Goal: Information Seeking & Learning: Understand process/instructions

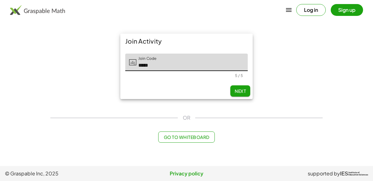
click at [237, 93] on span "Next" at bounding box center [240, 91] width 11 height 6
type input "*****"
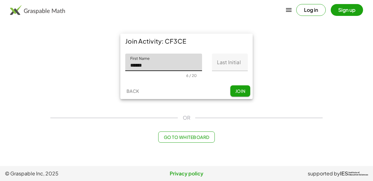
type input "******"
click at [240, 60] on input "Last Initial" at bounding box center [230, 61] width 36 height 17
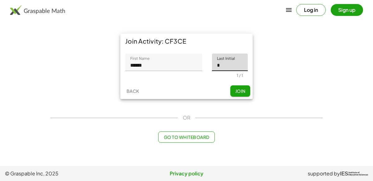
type input "*"
click at [244, 87] on button "Join" at bounding box center [240, 90] width 20 height 11
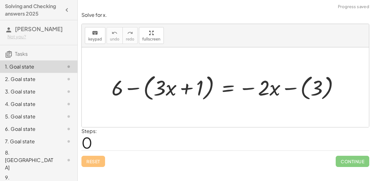
click at [133, 86] on div at bounding box center [227, 86] width 239 height 31
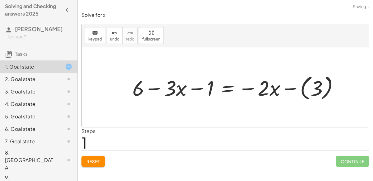
click at [157, 89] on div at bounding box center [238, 87] width 218 height 30
click at [194, 87] on div at bounding box center [238, 87] width 218 height 30
click at [248, 85] on div at bounding box center [238, 87] width 218 height 30
click at [251, 87] on div at bounding box center [238, 87] width 218 height 30
click at [287, 86] on div at bounding box center [238, 87] width 218 height 30
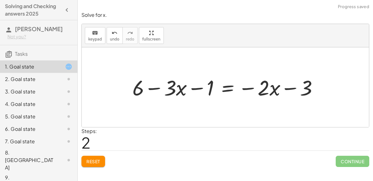
click at [284, 87] on div at bounding box center [227, 87] width 197 height 28
click at [251, 86] on div at bounding box center [227, 87] width 197 height 28
click at [262, 89] on div at bounding box center [227, 87] width 197 height 28
drag, startPoint x: 306, startPoint y: 86, endPoint x: 327, endPoint y: 92, distance: 21.0
drag, startPoint x: 138, startPoint y: 87, endPoint x: 190, endPoint y: 86, distance: 51.6
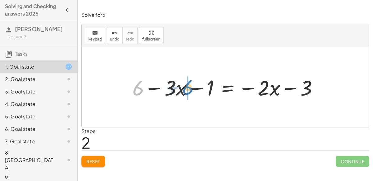
click at [190, 86] on div at bounding box center [227, 87] width 197 height 28
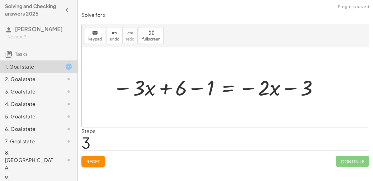
click at [151, 86] on div at bounding box center [216, 87] width 213 height 28
click at [163, 86] on div at bounding box center [216, 87] width 213 height 28
click at [196, 86] on div at bounding box center [216, 87] width 213 height 28
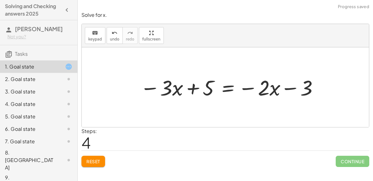
click at [188, 88] on div at bounding box center [230, 87] width 186 height 28
click at [149, 87] on div at bounding box center [230, 87] width 186 height 28
click at [251, 87] on div at bounding box center [230, 87] width 186 height 28
drag, startPoint x: 304, startPoint y: 87, endPoint x: 252, endPoint y: 83, distance: 52.0
click at [252, 83] on div at bounding box center [230, 87] width 186 height 28
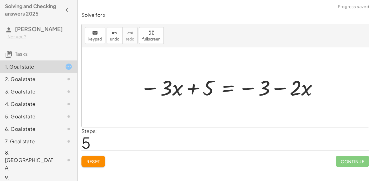
click at [282, 87] on div at bounding box center [230, 87] width 186 height 28
click at [253, 87] on div at bounding box center [230, 87] width 186 height 28
click at [252, 87] on div at bounding box center [230, 87] width 186 height 28
click at [229, 86] on div at bounding box center [230, 87] width 186 height 28
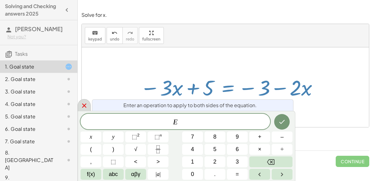
click at [86, 102] on icon at bounding box center [84, 105] width 7 height 7
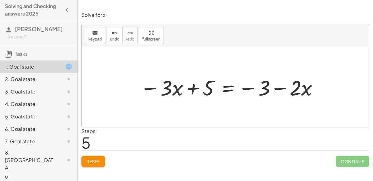
click at [94, 158] on span "Reset" at bounding box center [93, 161] width 14 height 6
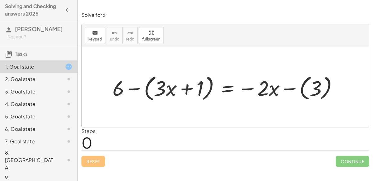
click at [230, 86] on div at bounding box center [227, 87] width 237 height 30
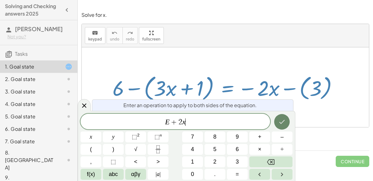
click at [278, 120] on button "Done" at bounding box center [282, 122] width 16 height 16
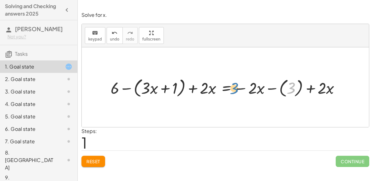
drag, startPoint x: 289, startPoint y: 89, endPoint x: 233, endPoint y: 89, distance: 56.3
click at [233, 89] on div at bounding box center [228, 86] width 241 height 23
click at [192, 87] on div at bounding box center [228, 86] width 241 height 23
drag, startPoint x: 116, startPoint y: 85, endPoint x: 152, endPoint y: 85, distance: 36.4
click at [152, 85] on div at bounding box center [228, 86] width 241 height 23
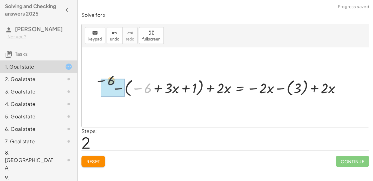
drag, startPoint x: 146, startPoint y: 89, endPoint x: 102, endPoint y: 82, distance: 44.7
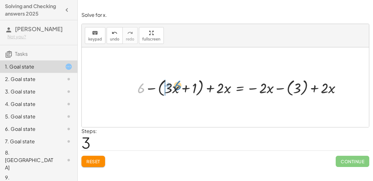
drag, startPoint x: 141, startPoint y: 85, endPoint x: 175, endPoint y: 83, distance: 34.0
click at [175, 83] on div at bounding box center [241, 86] width 215 height 21
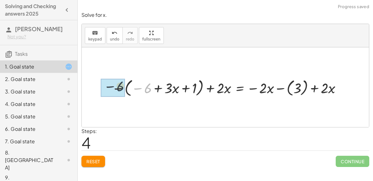
drag, startPoint x: 145, startPoint y: 88, endPoint x: 114, endPoint y: 88, distance: 31.4
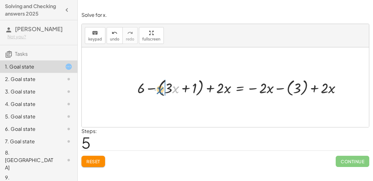
drag, startPoint x: 172, startPoint y: 88, endPoint x: 154, endPoint y: 89, distance: 18.1
click at [154, 89] on div at bounding box center [241, 86] width 215 height 21
drag, startPoint x: 167, startPoint y: 87, endPoint x: 179, endPoint y: 87, distance: 12.1
drag, startPoint x: 225, startPoint y: 89, endPoint x: 232, endPoint y: 89, distance: 6.5
click at [232, 89] on div at bounding box center [241, 86] width 215 height 21
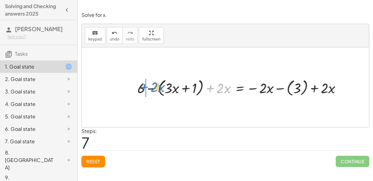
drag, startPoint x: 221, startPoint y: 88, endPoint x: 154, endPoint y: 87, distance: 66.2
click at [154, 87] on div at bounding box center [241, 86] width 215 height 21
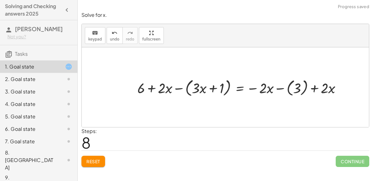
click at [153, 86] on div at bounding box center [241, 86] width 215 height 21
click at [175, 87] on div at bounding box center [241, 86] width 215 height 21
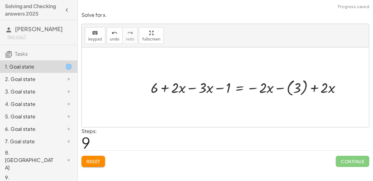
click at [189, 87] on div at bounding box center [248, 87] width 201 height 20
click at [219, 86] on div at bounding box center [266, 87] width 166 height 20
click at [200, 88] on div at bounding box center [266, 87] width 166 height 20
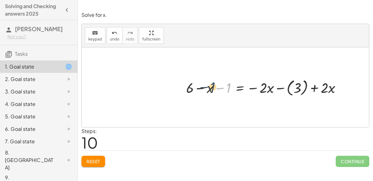
drag, startPoint x: 228, startPoint y: 89, endPoint x: 210, endPoint y: 89, distance: 17.7
click at [210, 89] on div at bounding box center [266, 87] width 166 height 20
click at [200, 88] on div at bounding box center [266, 87] width 166 height 20
drag, startPoint x: 210, startPoint y: 90, endPoint x: 232, endPoint y: 90, distance: 22.1
click at [202, 86] on div at bounding box center [266, 87] width 166 height 20
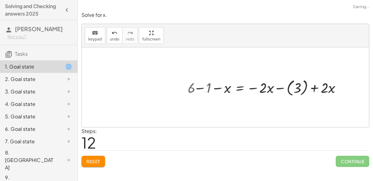
click at [201, 87] on div at bounding box center [275, 87] width 149 height 20
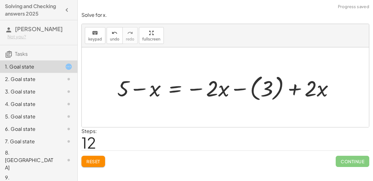
click at [292, 90] on div at bounding box center [228, 87] width 228 height 31
drag, startPoint x: 321, startPoint y: 89, endPoint x: 317, endPoint y: 87, distance: 3.9
click at [317, 87] on div at bounding box center [228, 87] width 228 height 31
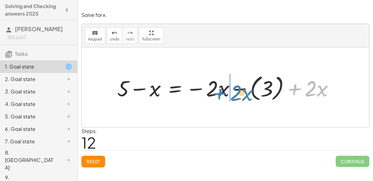
drag, startPoint x: 315, startPoint y: 86, endPoint x: 244, endPoint y: 88, distance: 70.9
click at [244, 88] on div at bounding box center [228, 87] width 228 height 31
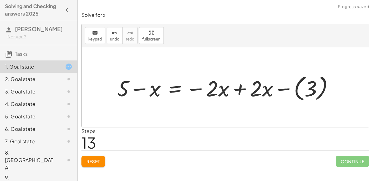
click at [243, 88] on div at bounding box center [228, 87] width 228 height 31
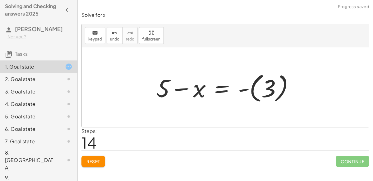
click at [188, 87] on div at bounding box center [227, 87] width 149 height 35
click at [185, 89] on div at bounding box center [227, 87] width 149 height 35
click at [91, 164] on button "Reset" at bounding box center [93, 160] width 24 height 11
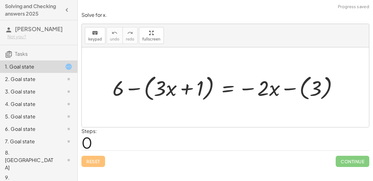
click at [222, 93] on div at bounding box center [227, 87] width 237 height 30
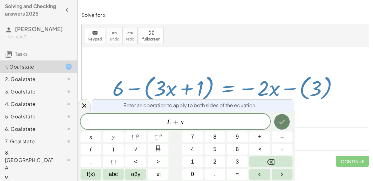
click at [279, 121] on icon "Done" at bounding box center [281, 121] width 7 height 7
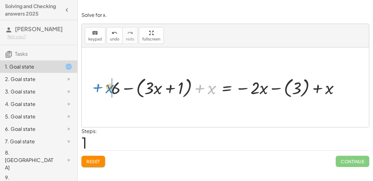
drag, startPoint x: 212, startPoint y: 90, endPoint x: 110, endPoint y: 89, distance: 101.6
click at [110, 89] on div at bounding box center [228, 87] width 240 height 25
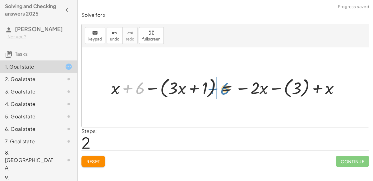
drag, startPoint x: 140, startPoint y: 90, endPoint x: 225, endPoint y: 90, distance: 84.9
click at [225, 90] on div at bounding box center [228, 87] width 240 height 25
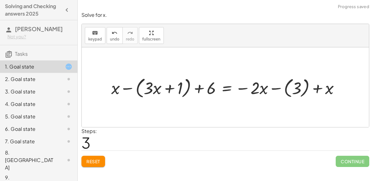
click at [127, 88] on div at bounding box center [228, 87] width 240 height 25
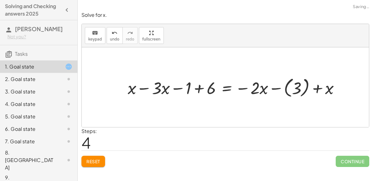
click at [145, 88] on div at bounding box center [236, 87] width 223 height 24
drag, startPoint x: 207, startPoint y: 88, endPoint x: 175, endPoint y: 85, distance: 32.2
click at [175, 85] on div at bounding box center [238, 87] width 211 height 24
click at [202, 87] on div at bounding box center [238, 87] width 211 height 24
click at [199, 87] on div at bounding box center [250, 87] width 190 height 24
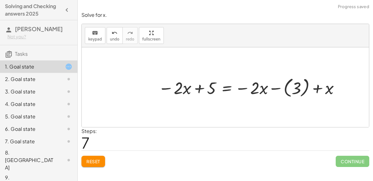
click at [184, 87] on div at bounding box center [250, 87] width 190 height 24
click at [179, 85] on div at bounding box center [250, 87] width 190 height 24
click at [183, 87] on div at bounding box center [250, 87] width 190 height 24
click at [259, 90] on div at bounding box center [250, 87] width 190 height 24
drag, startPoint x: 328, startPoint y: 90, endPoint x: 270, endPoint y: 89, distance: 57.5
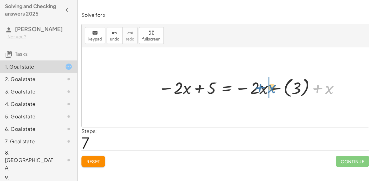
click at [270, 89] on div at bounding box center [250, 87] width 190 height 24
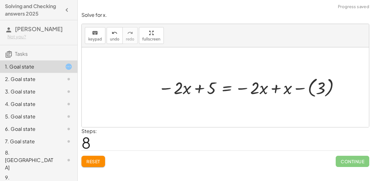
click at [275, 87] on div at bounding box center [250, 87] width 190 height 24
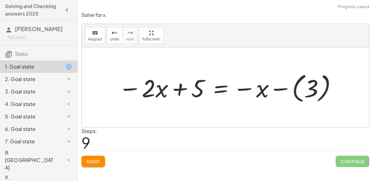
click at [248, 88] on div at bounding box center [227, 87] width 225 height 35
click at [276, 87] on div at bounding box center [227, 87] width 225 height 35
click at [283, 87] on div at bounding box center [215, 87] width 201 height 32
click at [247, 89] on div at bounding box center [215, 87] width 201 height 32
click at [248, 89] on div at bounding box center [215, 87] width 201 height 32
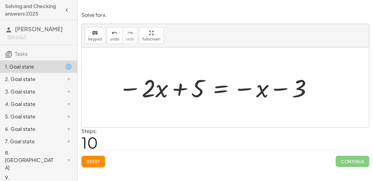
click at [248, 89] on div at bounding box center [215, 87] width 201 height 32
click at [225, 85] on div at bounding box center [215, 87] width 201 height 32
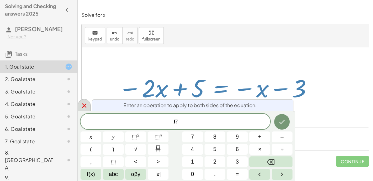
click at [86, 101] on div at bounding box center [84, 105] width 13 height 12
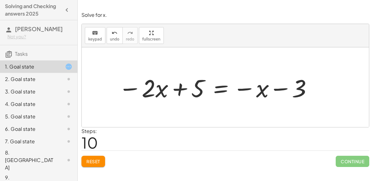
click at [99, 159] on span "Reset" at bounding box center [93, 161] width 14 height 6
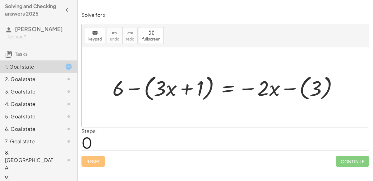
click at [229, 85] on div at bounding box center [227, 87] width 237 height 30
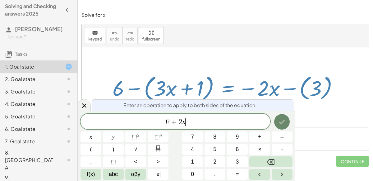
click at [281, 119] on icon "Done" at bounding box center [281, 121] width 7 height 7
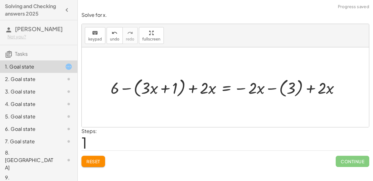
click at [191, 88] on div at bounding box center [228, 86] width 241 height 23
click at [320, 88] on div at bounding box center [228, 86] width 241 height 23
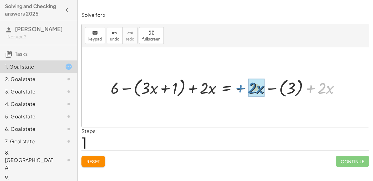
drag, startPoint x: 320, startPoint y: 88, endPoint x: 251, endPoint y: 88, distance: 69.6
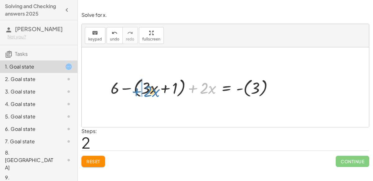
drag, startPoint x: 208, startPoint y: 87, endPoint x: 150, endPoint y: 90, distance: 57.5
click at [150, 90] on div at bounding box center [195, 86] width 174 height 23
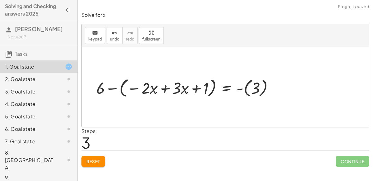
click at [136, 87] on div at bounding box center [187, 86] width 188 height 23
click at [163, 87] on div at bounding box center [187, 86] width 188 height 23
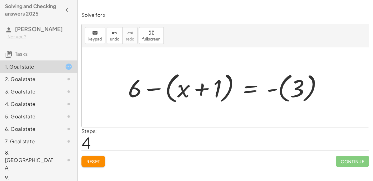
click at [220, 87] on div at bounding box center [228, 87] width 206 height 36
click at [205, 88] on div at bounding box center [228, 87] width 206 height 36
click at [137, 86] on div at bounding box center [228, 87] width 206 height 36
click at [133, 88] on div at bounding box center [228, 87] width 206 height 36
click at [153, 89] on div at bounding box center [228, 87] width 206 height 36
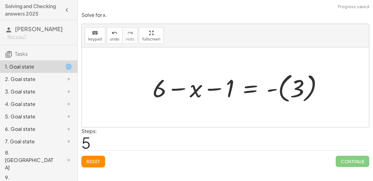
click at [179, 88] on div at bounding box center [240, 87] width 181 height 35
drag, startPoint x: 227, startPoint y: 89, endPoint x: 191, endPoint y: 85, distance: 35.6
click at [191, 85] on div at bounding box center [240, 87] width 181 height 35
click at [179, 89] on div at bounding box center [240, 87] width 181 height 35
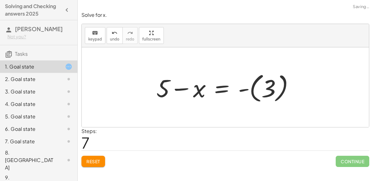
click at [169, 88] on div at bounding box center [227, 87] width 149 height 35
click at [112, 31] on icon "undo" at bounding box center [115, 32] width 6 height 7
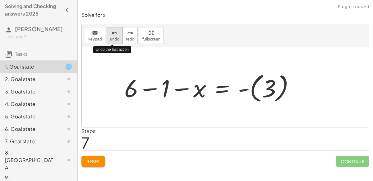
click at [112, 31] on icon "undo" at bounding box center [115, 32] width 6 height 7
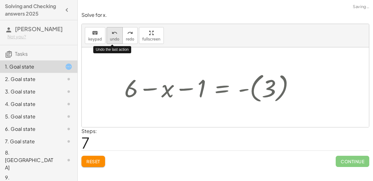
click at [112, 31] on icon "undo" at bounding box center [115, 32] width 6 height 7
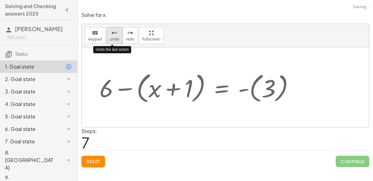
click at [112, 31] on icon "undo" at bounding box center [115, 32] width 6 height 7
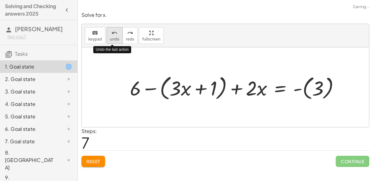
click at [112, 31] on icon "undo" at bounding box center [115, 32] width 6 height 7
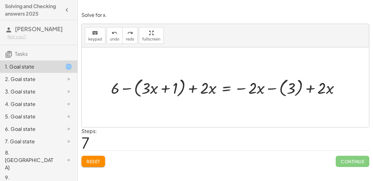
click at [102, 153] on div "Reset Continue" at bounding box center [225, 158] width 288 height 16
click at [101, 156] on button "Reset" at bounding box center [93, 160] width 24 height 11
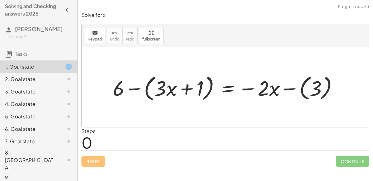
click at [227, 85] on div at bounding box center [228, 87] width 236 height 30
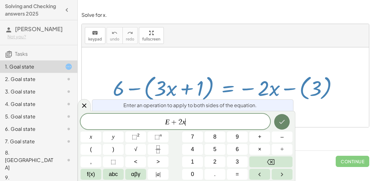
click at [281, 118] on icon "Done" at bounding box center [281, 121] width 7 height 7
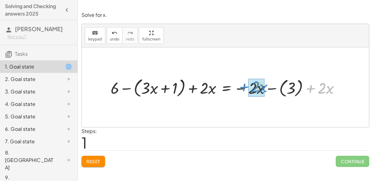
drag, startPoint x: 320, startPoint y: 89, endPoint x: 253, endPoint y: 88, distance: 67.1
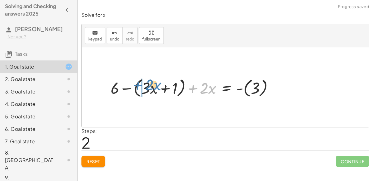
drag, startPoint x: 204, startPoint y: 88, endPoint x: 149, endPoint y: 85, distance: 55.1
click at [149, 85] on div at bounding box center [195, 86] width 174 height 23
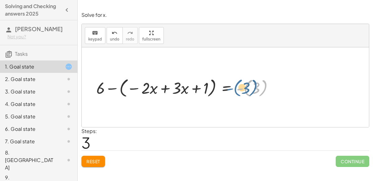
drag, startPoint x: 251, startPoint y: 91, endPoint x: 247, endPoint y: 92, distance: 3.2
click at [247, 92] on div at bounding box center [187, 86] width 188 height 23
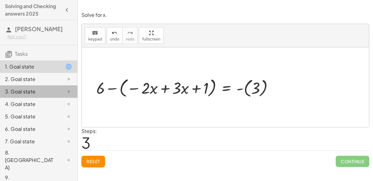
click at [0, 110] on div "3. Goal state" at bounding box center [38, 116] width 77 height 12
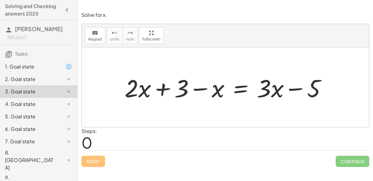
click at [94, 159] on div "Reset Continue" at bounding box center [225, 158] width 288 height 16
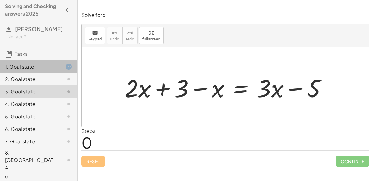
click at [31, 69] on div "1. Goal state" at bounding box center [30, 66] width 50 height 7
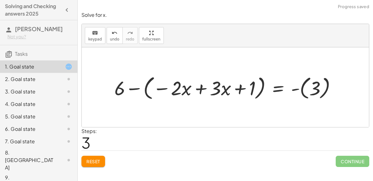
click at [105, 165] on div "Reset Continue" at bounding box center [225, 158] width 288 height 16
click at [103, 163] on button "Reset" at bounding box center [93, 160] width 24 height 11
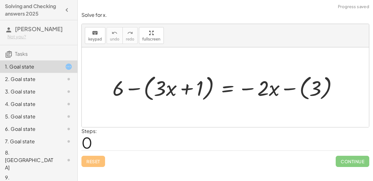
click at [119, 90] on div at bounding box center [227, 87] width 237 height 30
click at [119, 88] on div at bounding box center [227, 87] width 237 height 30
click at [135, 86] on div at bounding box center [227, 87] width 237 height 30
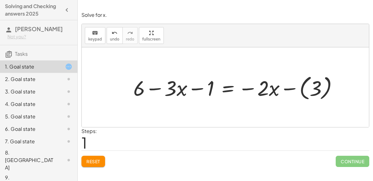
click at [194, 88] on div at bounding box center [238, 87] width 216 height 30
click at [156, 86] on div at bounding box center [238, 87] width 216 height 30
click at [290, 83] on div at bounding box center [238, 87] width 216 height 30
click at [290, 87] on div at bounding box center [227, 86] width 195 height 27
click at [196, 88] on div at bounding box center [227, 86] width 195 height 27
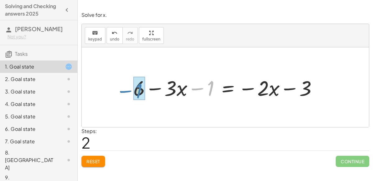
drag, startPoint x: 209, startPoint y: 89, endPoint x: 138, endPoint y: 90, distance: 71.5
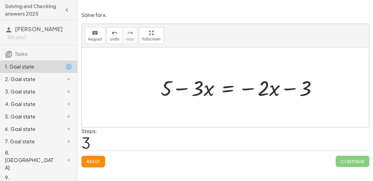
click at [228, 90] on div at bounding box center [242, 86] width 168 height 27
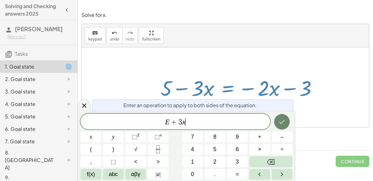
click at [285, 118] on icon "Done" at bounding box center [281, 121] width 7 height 7
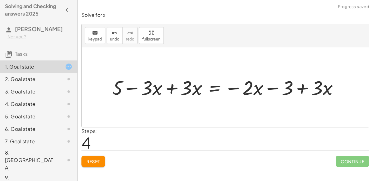
click at [175, 88] on div at bounding box center [227, 87] width 237 height 26
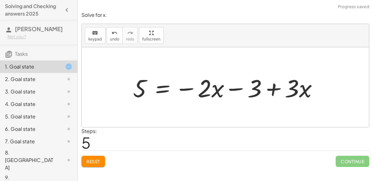
click at [300, 86] on div at bounding box center [228, 87] width 196 height 32
click at [274, 89] on div at bounding box center [228, 87] width 196 height 32
click at [270, 90] on div at bounding box center [228, 87] width 196 height 32
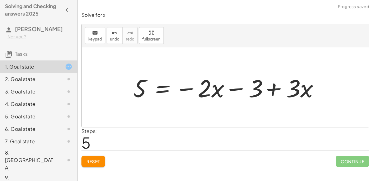
click at [270, 90] on div at bounding box center [228, 87] width 196 height 32
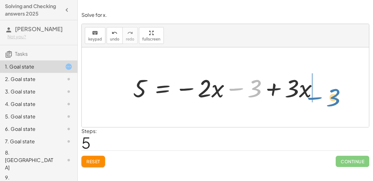
drag, startPoint x: 251, startPoint y: 88, endPoint x: 329, endPoint y: 96, distance: 78.4
click at [329, 96] on div "+ 6 − ( + · 3 · x + 1 ) = − · 2 · x − ( 3 ) + 6 − · 3 · x − 1 = − · 2 · x − ( 3…" at bounding box center [225, 87] width 287 height 80
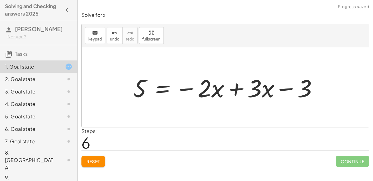
click at [238, 90] on div at bounding box center [228, 87] width 196 height 32
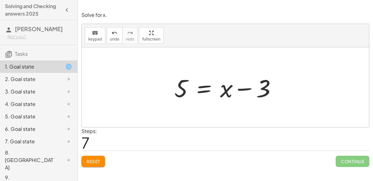
click at [204, 89] on div at bounding box center [227, 87] width 113 height 32
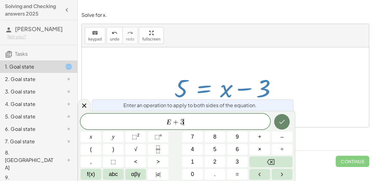
click at [288, 117] on button "Done" at bounding box center [282, 122] width 16 height 16
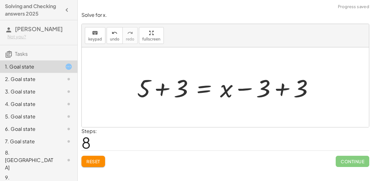
click at [159, 86] on div at bounding box center [228, 87] width 188 height 32
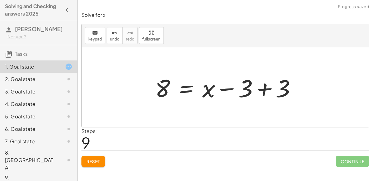
click at [265, 86] on div at bounding box center [228, 87] width 152 height 32
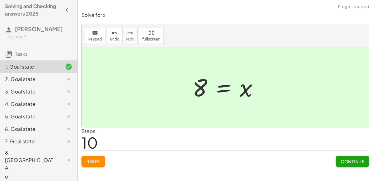
click at [358, 157] on button "Continue" at bounding box center [353, 160] width 34 height 11
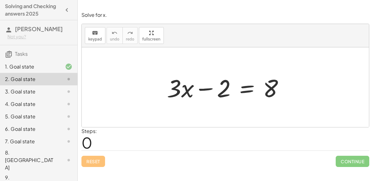
click at [208, 89] on div at bounding box center [228, 87] width 128 height 32
click at [247, 88] on div at bounding box center [228, 87] width 128 height 32
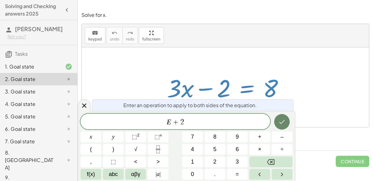
click at [283, 115] on button "Done" at bounding box center [282, 122] width 16 height 16
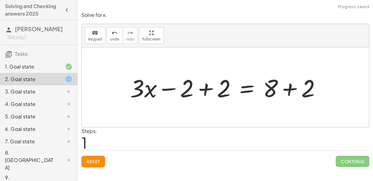
click at [190, 90] on div at bounding box center [228, 87] width 202 height 32
click at [206, 90] on div at bounding box center [228, 87] width 202 height 32
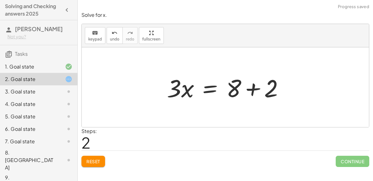
click at [252, 89] on div at bounding box center [228, 87] width 128 height 32
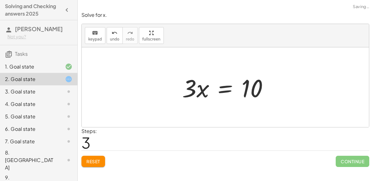
click at [196, 88] on div at bounding box center [227, 87] width 97 height 32
click at [227, 87] on div at bounding box center [227, 87] width 97 height 32
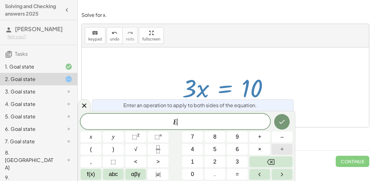
click at [280, 147] on button "÷" at bounding box center [282, 149] width 21 height 11
click at [286, 122] on icon "Done" at bounding box center [281, 121] width 7 height 7
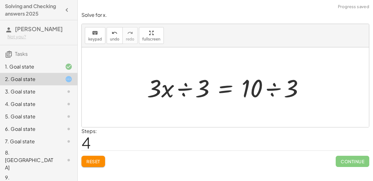
click at [182, 90] on div at bounding box center [228, 87] width 168 height 32
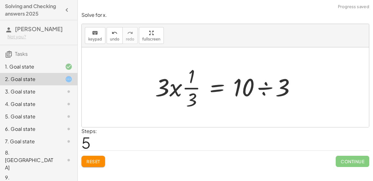
click at [180, 88] on div at bounding box center [227, 87] width 151 height 48
click at [173, 88] on div at bounding box center [227, 87] width 151 height 48
click at [174, 88] on div at bounding box center [227, 87] width 151 height 48
click at [177, 89] on div at bounding box center [227, 87] width 151 height 48
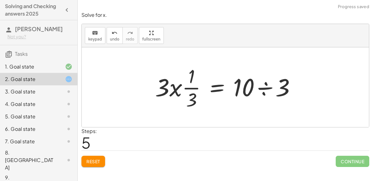
click at [177, 89] on div at bounding box center [227, 87] width 151 height 48
click at [267, 86] on div at bounding box center [227, 87] width 151 height 48
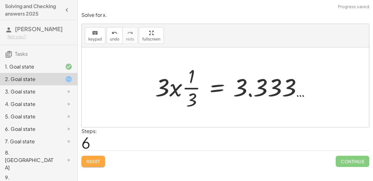
click at [99, 158] on span "Reset" at bounding box center [93, 161] width 14 height 6
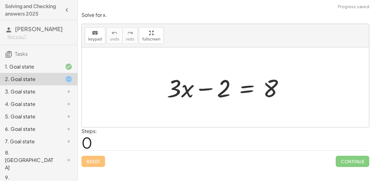
click at [56, 93] on div at bounding box center [63, 91] width 17 height 7
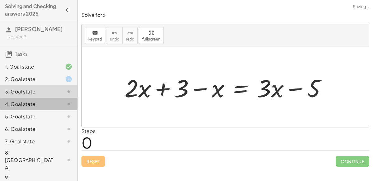
click at [59, 104] on div at bounding box center [63, 103] width 17 height 7
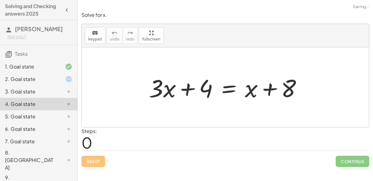
click at [58, 115] on div at bounding box center [63, 116] width 17 height 7
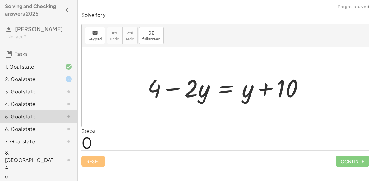
click at [58, 129] on div at bounding box center [63, 128] width 17 height 7
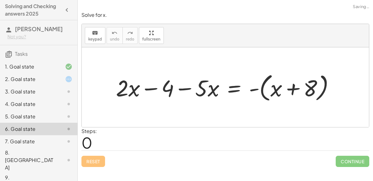
click at [59, 144] on div at bounding box center [63, 140] width 17 height 7
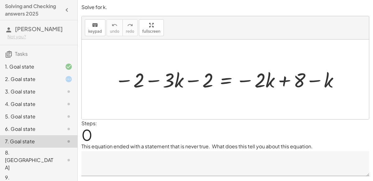
click at [37, 76] on div "2. Goal state" at bounding box center [30, 78] width 50 height 7
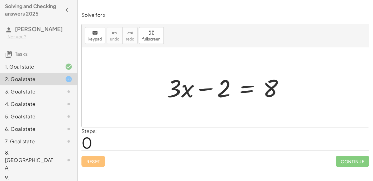
click at [213, 87] on div at bounding box center [228, 87] width 128 height 32
click at [248, 90] on div at bounding box center [228, 87] width 128 height 32
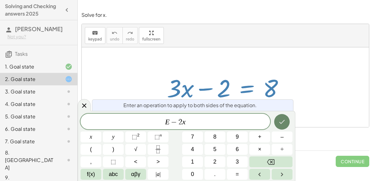
click at [284, 120] on icon "Done" at bounding box center [282, 122] width 6 height 4
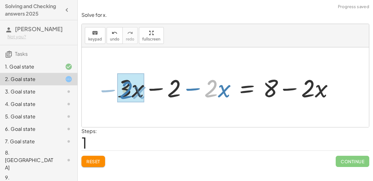
drag, startPoint x: 213, startPoint y: 90, endPoint x: 129, endPoint y: 91, distance: 84.2
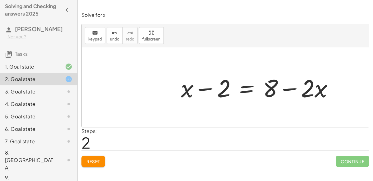
click at [92, 157] on button "Reset" at bounding box center [93, 160] width 24 height 11
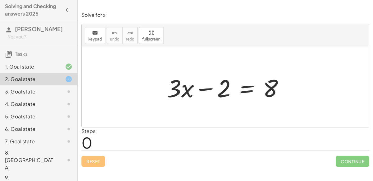
scroll to position [6, 0]
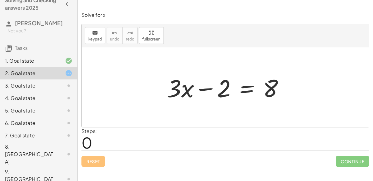
click at [59, 150] on div at bounding box center [63, 153] width 17 height 7
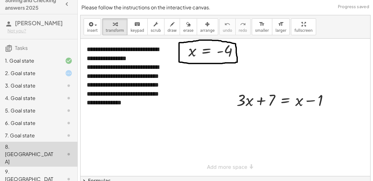
click at [52, 168] on div "9. [GEOGRAPHIC_DATA]" at bounding box center [30, 179] width 50 height 22
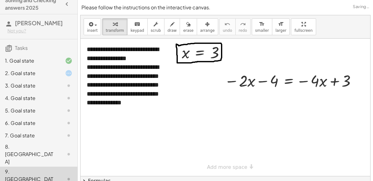
click at [53, 166] on div "9. [GEOGRAPHIC_DATA]" at bounding box center [38, 178] width 77 height 25
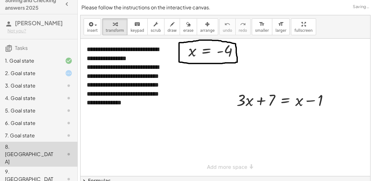
click at [40, 133] on div "7. Goal state" at bounding box center [30, 134] width 50 height 7
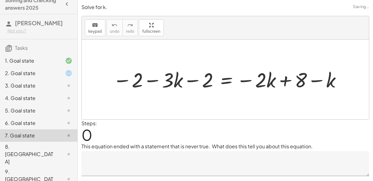
click at [39, 129] on div "5. Goal state" at bounding box center [38, 135] width 77 height 12
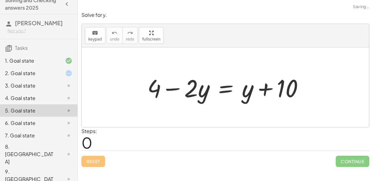
click at [38, 121] on div "6. Goal state" at bounding box center [30, 122] width 50 height 7
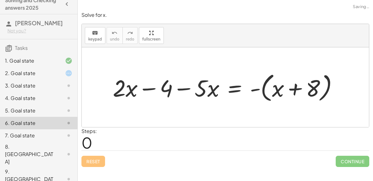
click at [39, 70] on div "2. Goal state" at bounding box center [30, 72] width 50 height 7
